Goal: Find specific page/section: Find specific page/section

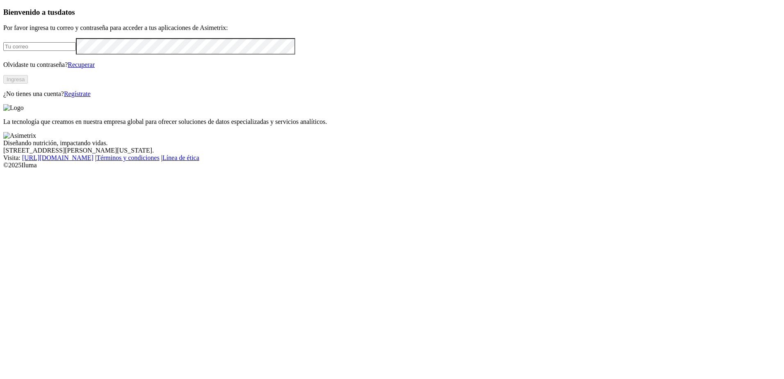
type input "[EMAIL_ADDRESS][DOMAIN_NAME]"
click at [28, 84] on button "Ingresa" at bounding box center [15, 79] width 25 height 9
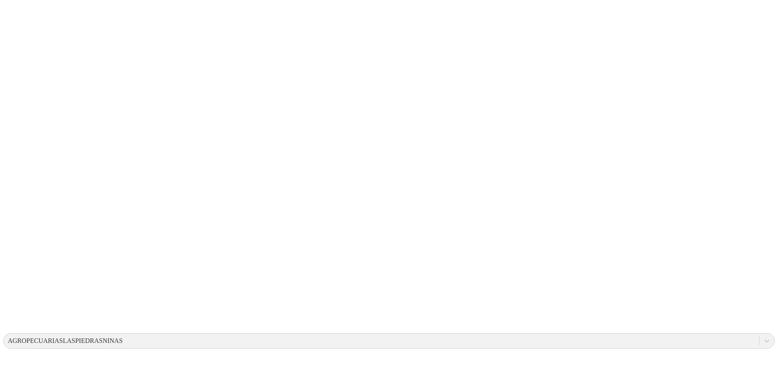
click at [23, 11] on icon at bounding box center [15, 167] width 25 height 328
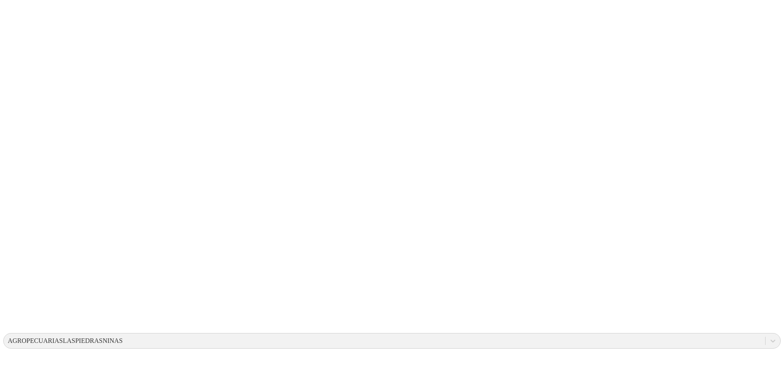
click at [16, 11] on icon at bounding box center [15, 167] width 25 height 328
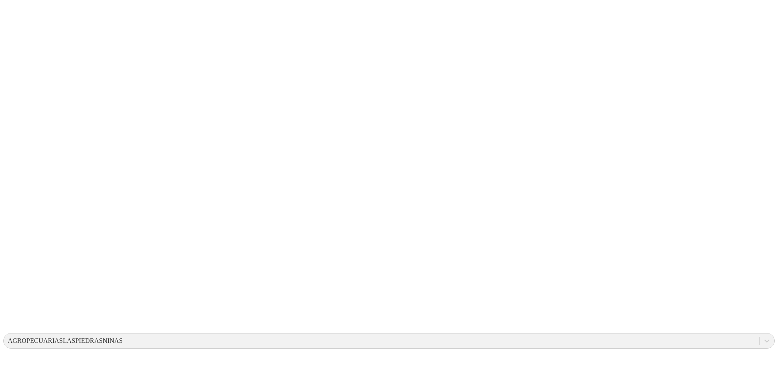
drag, startPoint x: 334, startPoint y: 128, endPoint x: 373, endPoint y: 171, distance: 58.3
drag, startPoint x: 331, startPoint y: 132, endPoint x: 418, endPoint y: 187, distance: 102.8
